Goal: Book appointment/travel/reservation

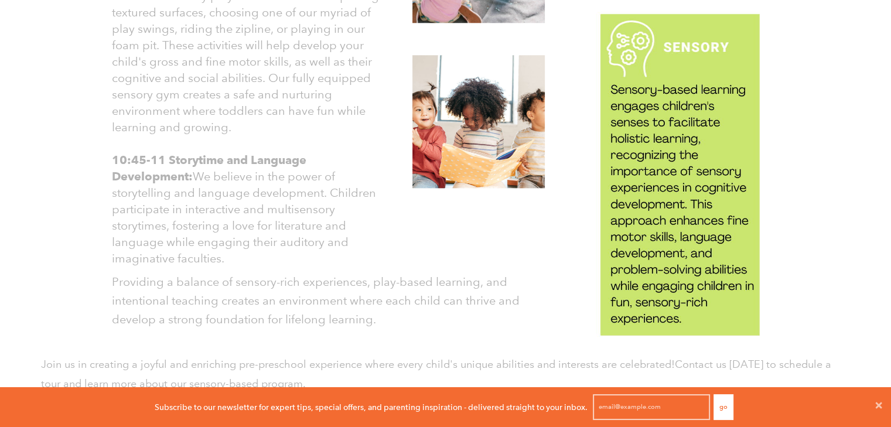
scroll to position [1512, 0]
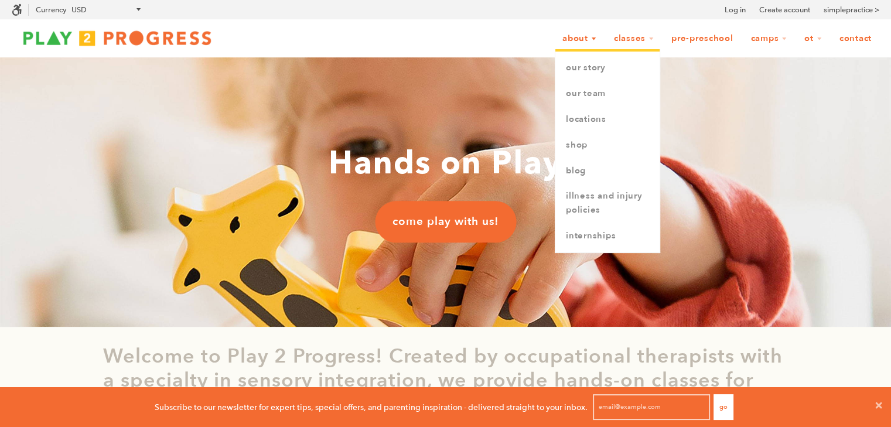
scroll to position [9, 9]
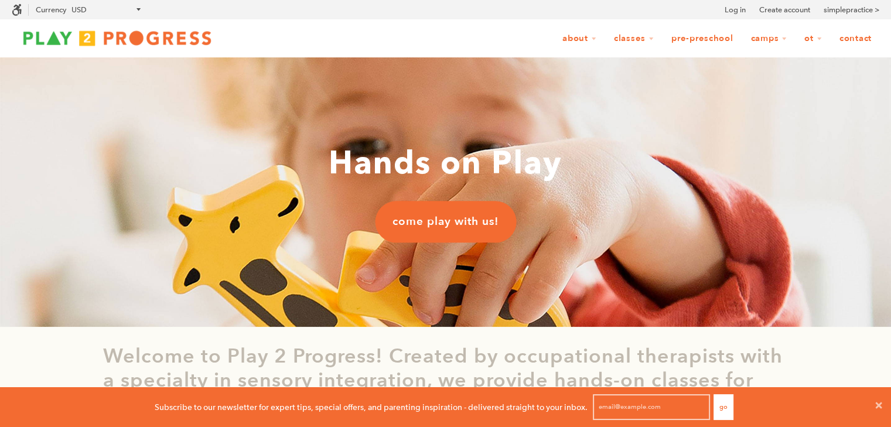
click at [848, 41] on link "Contact" at bounding box center [854, 39] width 47 height 22
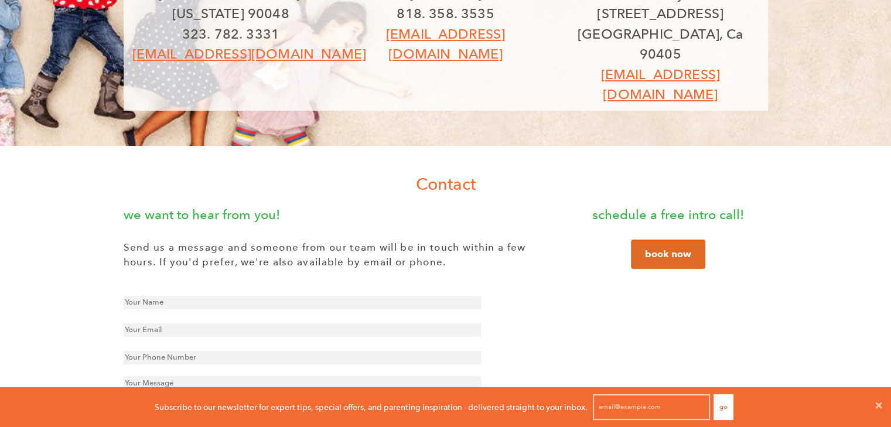
scroll to position [117, 0]
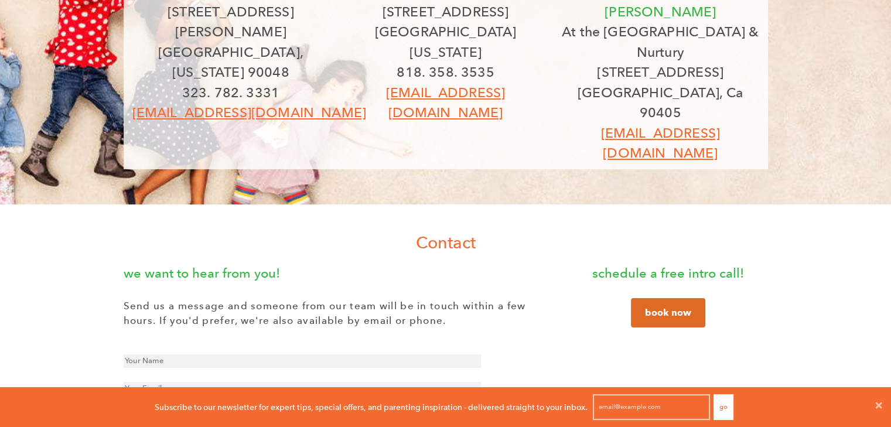
click at [652, 298] on link "book now" at bounding box center [668, 312] width 74 height 29
